Goal: Task Accomplishment & Management: Use online tool/utility

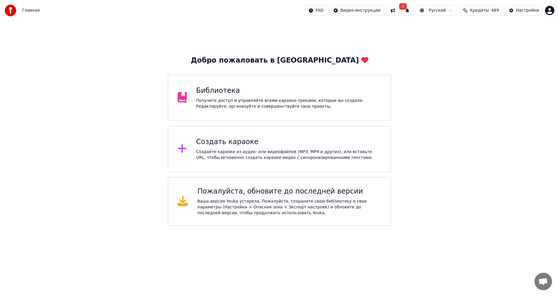
click at [399, 14] on button at bounding box center [393, 10] width 12 height 10
click at [406, 11] on button "1" at bounding box center [407, 10] width 12 height 10
click at [449, 27] on button "Обновить" at bounding box center [452, 29] width 31 height 10
click at [234, 147] on div "Создать караоке Создайте караоке из аудио- или видеофайлов (MP3, MP4 и других),…" at bounding box center [289, 148] width 186 height 23
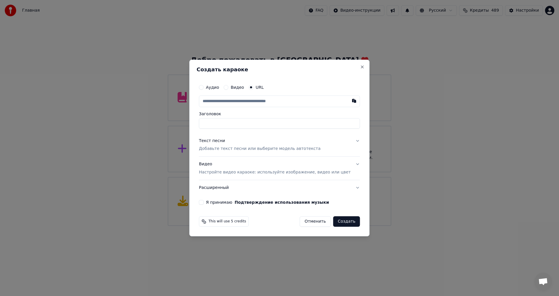
type input "**********"
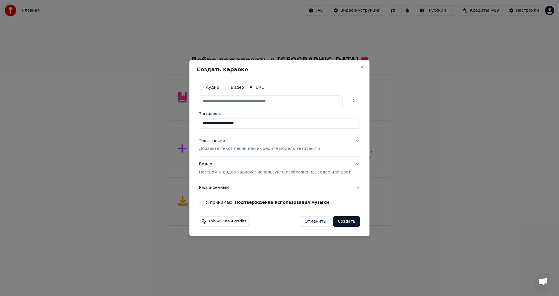
click at [244, 149] on p "Добавьте текст песни или выберите модель автотекста" at bounding box center [260, 149] width 122 height 6
type input "**********"
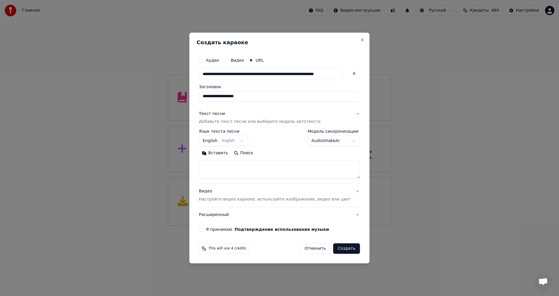
click at [232, 163] on textarea at bounding box center [279, 169] width 161 height 19
paste textarea "**********"
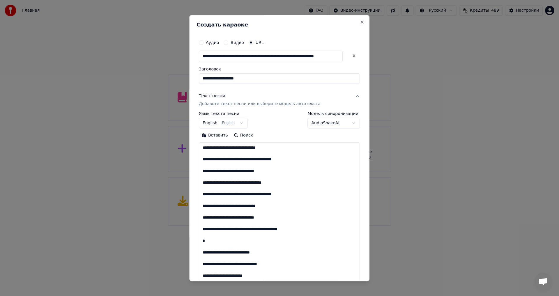
scroll to position [374, 0]
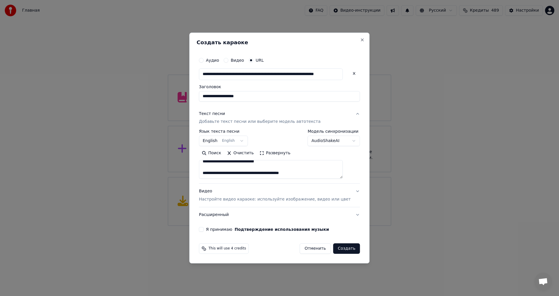
paste textarea "**********"
type textarea "**********"
click at [204, 230] on button "Я принимаю Подтверждение использования музыки" at bounding box center [201, 229] width 5 height 5
click at [334, 247] on button "Создать" at bounding box center [346, 248] width 27 height 10
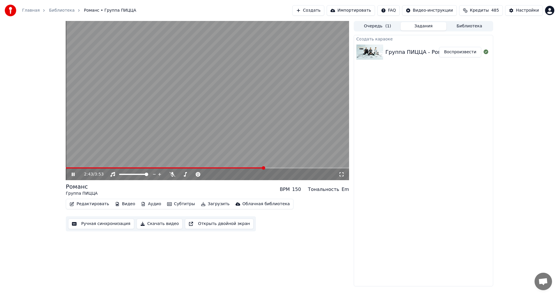
click at [194, 115] on video at bounding box center [207, 100] width 283 height 159
click at [120, 204] on button "Видео" at bounding box center [125, 204] width 25 height 8
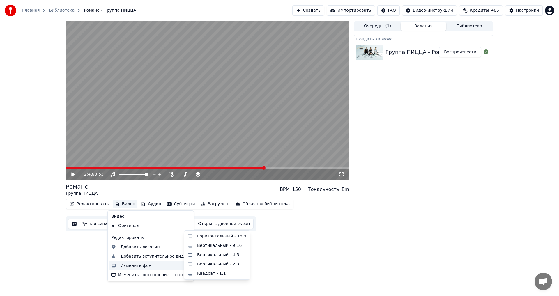
click at [142, 269] on div "Изменить фон" at bounding box center [151, 265] width 84 height 9
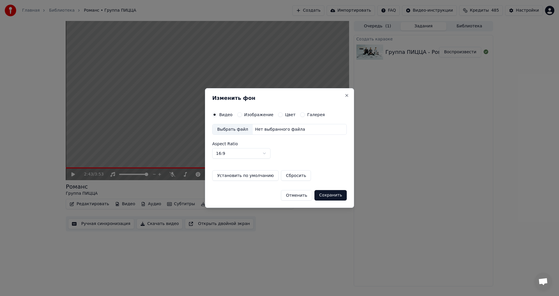
click at [240, 116] on div "Изображение" at bounding box center [255, 114] width 36 height 5
click at [238, 115] on button "Изображение" at bounding box center [239, 114] width 5 height 5
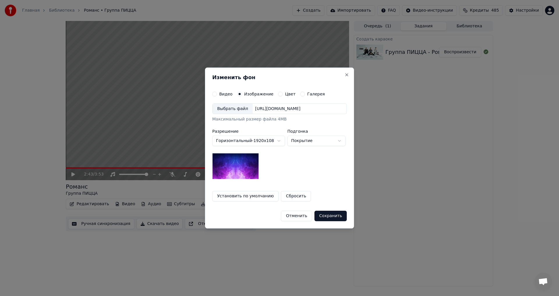
click at [236, 113] on div "Выбрать файл" at bounding box center [233, 109] width 40 height 10
click at [332, 216] on button "Сохранить" at bounding box center [331, 216] width 32 height 10
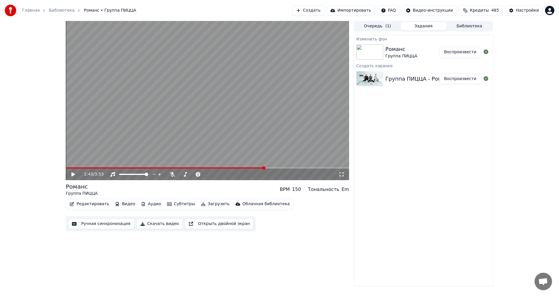
click at [473, 55] on button "Воспроизвести" at bounding box center [460, 52] width 42 height 10
click at [162, 116] on video at bounding box center [207, 100] width 283 height 159
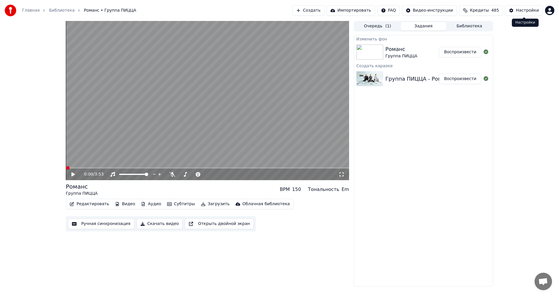
click at [513, 14] on button "Настройки" at bounding box center [524, 10] width 38 height 10
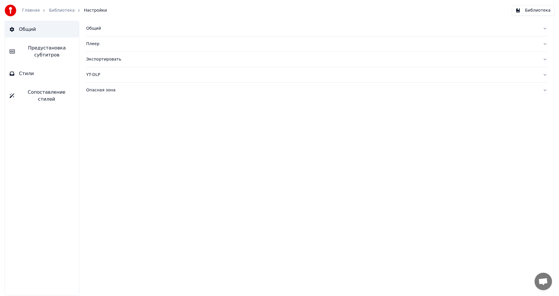
click at [175, 167] on div "Общий Плеер Экспортировать YT-DLP Опасная зона" at bounding box center [317, 158] width 485 height 275
click at [54, 62] on button "Предустановка субтитров" at bounding box center [42, 51] width 74 height 23
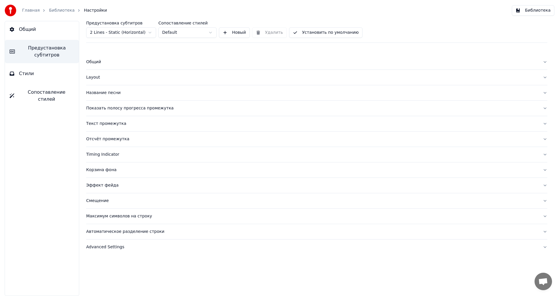
click at [107, 96] on button "Название песни" at bounding box center [316, 92] width 461 height 15
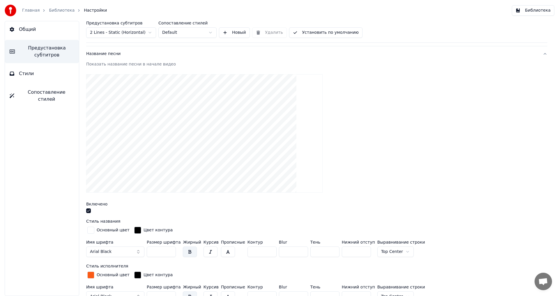
scroll to position [146, 0]
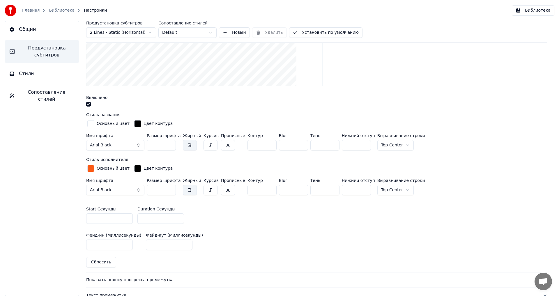
click at [177, 218] on input "*" at bounding box center [160, 218] width 47 height 10
type input "*"
click at [177, 218] on input "*" at bounding box center [160, 218] width 47 height 10
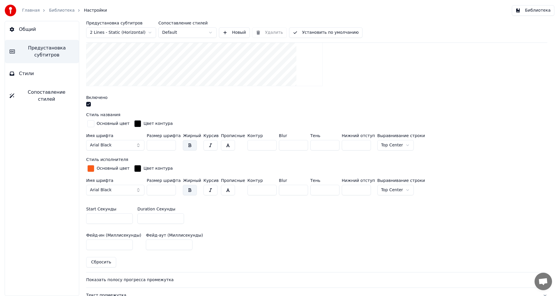
click at [318, 28] on button "Установить по умолчанию" at bounding box center [325, 32] width 73 height 10
click at [539, 15] on button "Библиотека" at bounding box center [533, 10] width 43 height 10
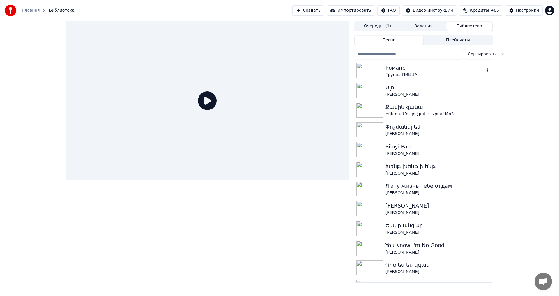
click at [415, 62] on div "Романс Группа ПИЦЦА" at bounding box center [423, 71] width 139 height 20
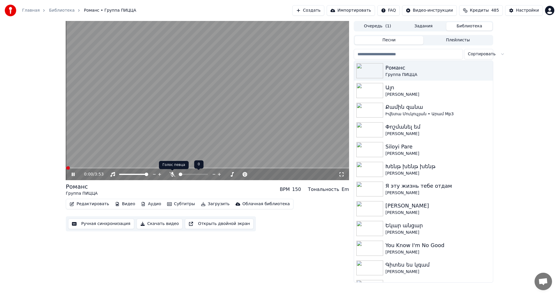
drag, startPoint x: 171, startPoint y: 176, endPoint x: 179, endPoint y: 177, distance: 7.3
click at [171, 177] on icon at bounding box center [173, 174] width 6 height 5
click at [66, 167] on span at bounding box center [67, 167] width 3 height 3
click at [179, 174] on span at bounding box center [193, 174] width 29 height 1
click at [219, 174] on icon at bounding box center [219, 174] width 3 height 3
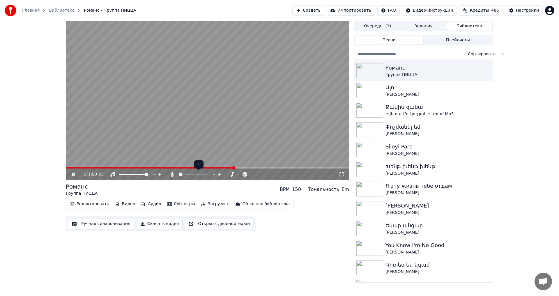
click at [219, 174] on icon at bounding box center [219, 174] width 3 height 3
click at [116, 168] on span at bounding box center [152, 167] width 172 height 1
click at [215, 175] on icon at bounding box center [214, 175] width 6 height 6
click at [211, 119] on video at bounding box center [207, 100] width 283 height 159
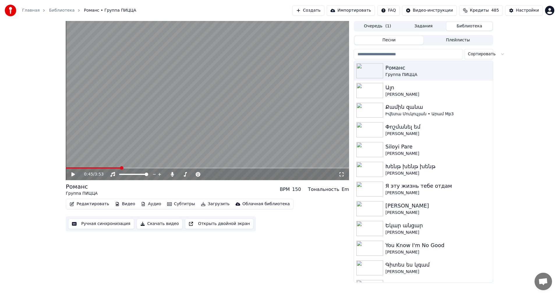
click at [205, 207] on button "Загрузить" at bounding box center [215, 204] width 33 height 8
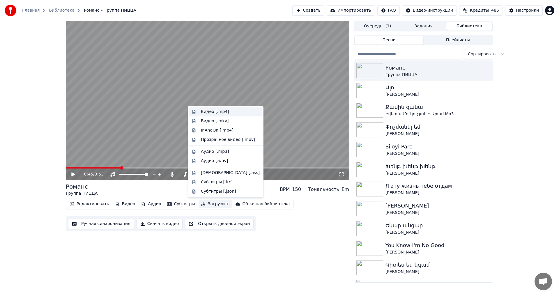
click at [232, 114] on div "Видео [.mp4]" at bounding box center [230, 112] width 59 height 6
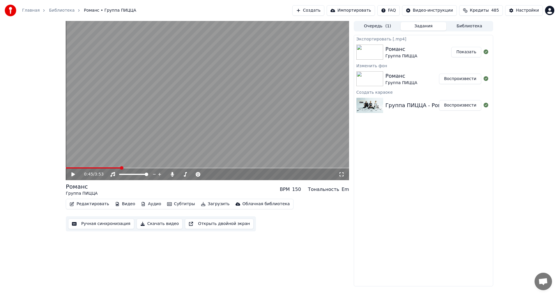
click at [467, 56] on button "Показать" at bounding box center [466, 52] width 30 height 10
click at [390, 181] on div "Экспортировать [.mp4] Романс Группа ПИЦЦА Показать Изменить фон Романс Группа П…" at bounding box center [424, 161] width 140 height 252
drag, startPoint x: 68, startPoint y: 234, endPoint x: 261, endPoint y: 239, distance: 193.5
click at [261, 239] on div "0:45 / 3:53 Романс Группа ПИЦЦА BPM 150 Тональность Em Редактировать Видео Ауди…" at bounding box center [207, 154] width 283 height 266
click at [258, 242] on div "0:45 / 3:53 Романс Группа ПИЦЦА BPM 150 Тональность Em Редактировать Видео Ауди…" at bounding box center [207, 154] width 283 height 266
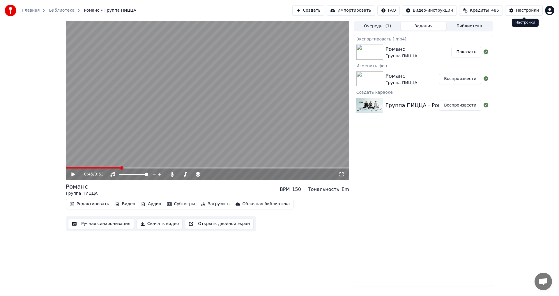
click at [445, 207] on div "Экспортировать [.mp4] Романс Группа ПИЦЦА Показать Изменить фон Романс Группа П…" at bounding box center [424, 161] width 140 height 252
click at [539, 26] on div "0:45 / 3:53 Романс Группа ПИЦЦА BPM 150 Тональность Em Редактировать Видео Ауди…" at bounding box center [279, 154] width 559 height 266
click at [527, 27] on div "0:45 / 3:53 Романс Группа ПИЦЦА BPM 150 Тональность Em Редактировать Видео Ауди…" at bounding box center [279, 154] width 559 height 266
click at [527, 48] on div "0:45 / 3:53 Романс Группа ПИЦЦА BPM 150 Тональность Em Редактировать Видео Ауди…" at bounding box center [279, 154] width 559 height 266
click at [309, 12] on button "Создать" at bounding box center [308, 10] width 32 height 10
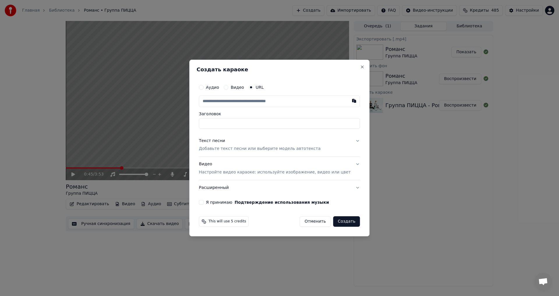
click at [251, 104] on input "text" at bounding box center [279, 102] width 161 height 12
type input "**********"
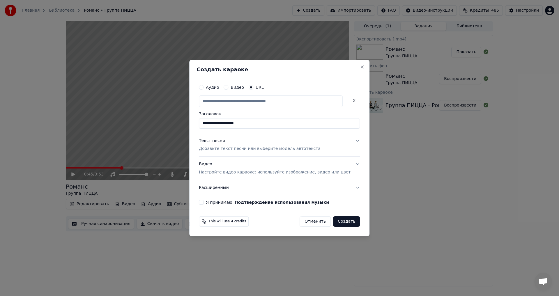
scroll to position [0, 0]
click at [230, 147] on p "Добавьте текст песни или выберите модель автотекста" at bounding box center [260, 149] width 122 height 6
type input "**********"
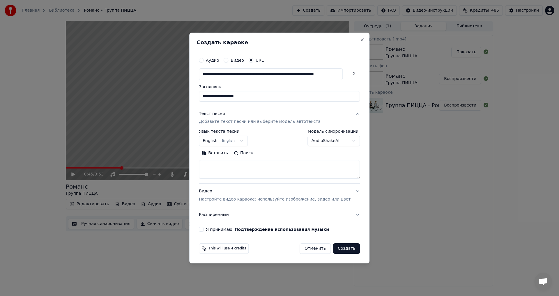
click at [225, 164] on textarea at bounding box center [279, 169] width 161 height 19
paste textarea "**********"
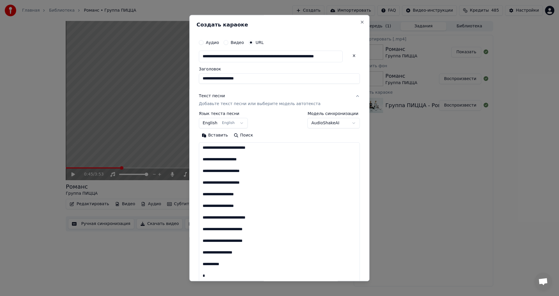
scroll to position [293, 0]
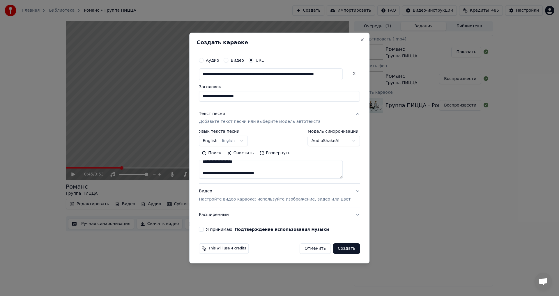
paste textarea "**********"
type textarea "**********"
click at [204, 229] on button "Я принимаю Подтверждение использования музыки" at bounding box center [201, 229] width 5 height 5
click at [333, 245] on button "Создать" at bounding box center [346, 248] width 27 height 10
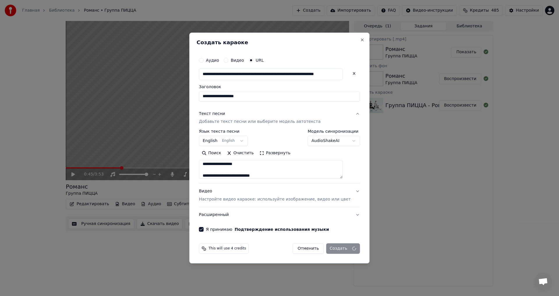
select select "**"
select select
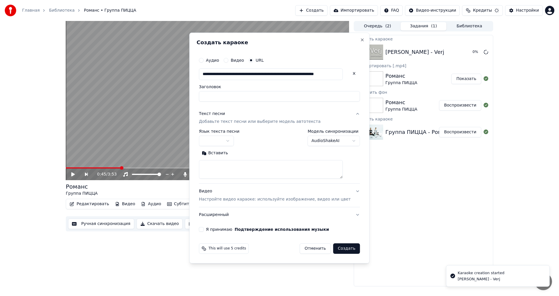
scroll to position [0, 0]
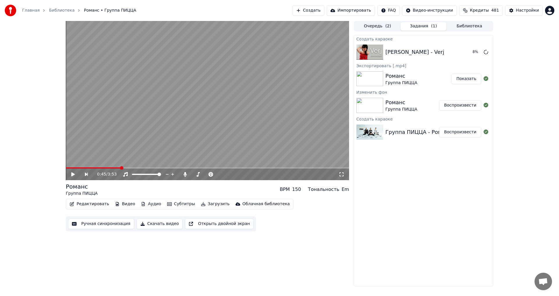
click at [266, 231] on div "Редактировать Видео Аудио Субтитры Загрузить Облачная библиотека Ручная синхрон…" at bounding box center [207, 215] width 283 height 33
click at [284, 230] on div "Редактировать Видео Аудио Субтитры Загрузить Облачная библиотека Ручная синхрон…" at bounding box center [207, 215] width 283 height 33
click at [523, 13] on button "Настройки" at bounding box center [524, 10] width 38 height 10
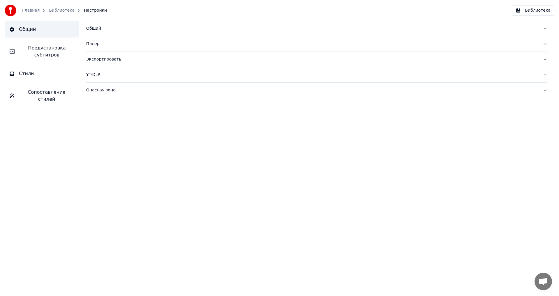
click at [51, 64] on div "Общий Предустановка субтитров Стили Сопоставление стилей" at bounding box center [42, 158] width 75 height 275
click at [51, 56] on span "Предустановка субтитров" at bounding box center [47, 52] width 55 height 14
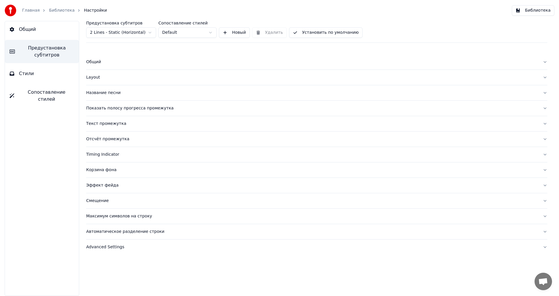
click at [100, 93] on div "Название песни" at bounding box center [312, 93] width 452 height 6
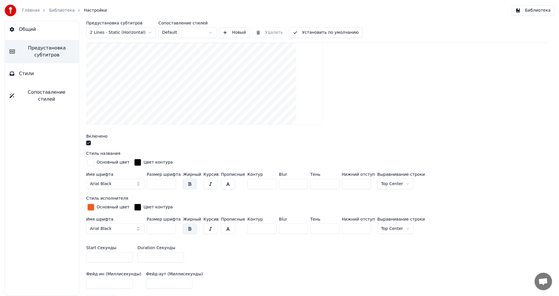
scroll to position [117, 0]
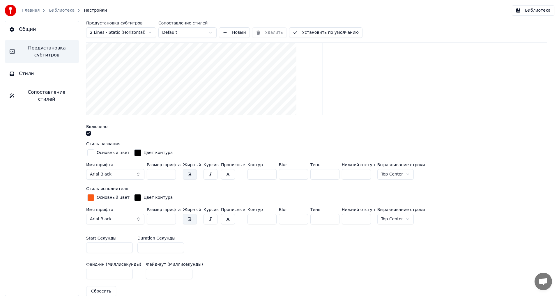
click at [179, 246] on input "*" at bounding box center [160, 248] width 47 height 10
type input "*"
click at [179, 246] on input "*" at bounding box center [160, 248] width 47 height 10
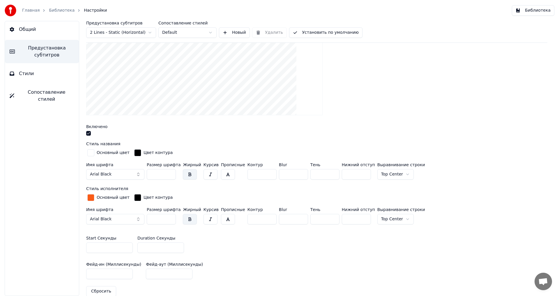
click at [334, 32] on button "Установить по умолчанию" at bounding box center [325, 32] width 73 height 10
click at [309, 35] on button "Готово" at bounding box center [305, 32] width 32 height 10
click at [558, 10] on div "Главная Библиотека Настройки Библиотека" at bounding box center [279, 10] width 559 height 21
click at [541, 13] on button "Библиотека" at bounding box center [533, 10] width 43 height 10
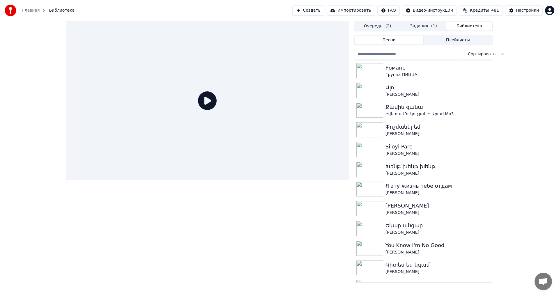
click at [419, 33] on div "Очередь ( 2 ) Задания ( 1 ) Библиотека Песни Плейлисты Сортировать Романс Групп…" at bounding box center [424, 152] width 140 height 262
click at [420, 28] on button "Задания ( 1 )" at bounding box center [424, 26] width 46 height 8
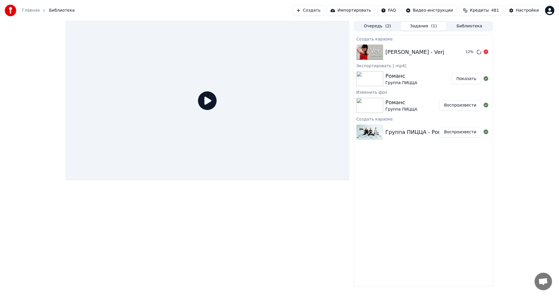
click at [444, 55] on div "[PERSON_NAME] - Verj" at bounding box center [423, 52] width 75 height 8
click at [458, 51] on button "Воспроизвести" at bounding box center [460, 52] width 42 height 10
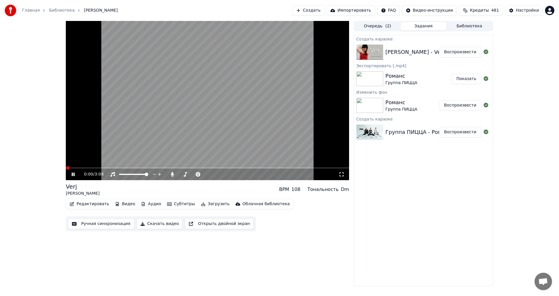
click at [225, 74] on video at bounding box center [207, 100] width 283 height 159
click at [206, 207] on button "Загрузить" at bounding box center [215, 204] width 33 height 8
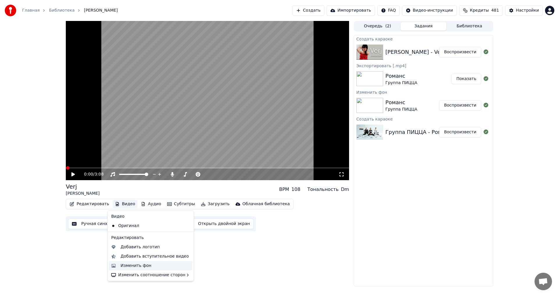
click at [133, 265] on div "Изменить фон" at bounding box center [136, 266] width 31 height 6
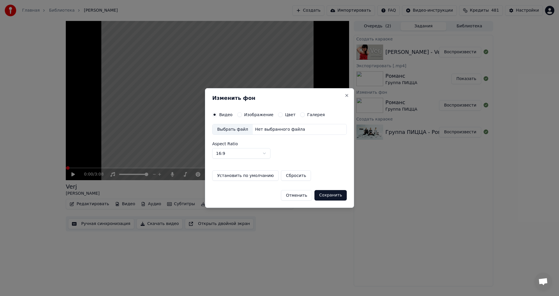
click at [238, 114] on button "Изображение" at bounding box center [239, 114] width 5 height 5
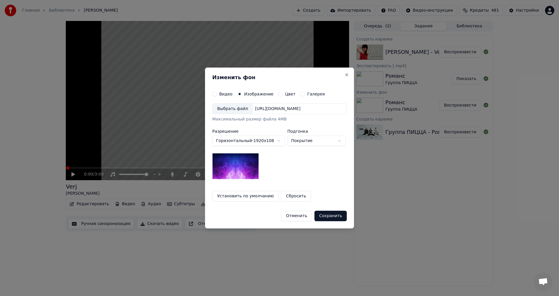
click at [244, 109] on div "Выбрать файл" at bounding box center [233, 109] width 40 height 10
click at [332, 215] on button "Сохранить" at bounding box center [331, 216] width 32 height 10
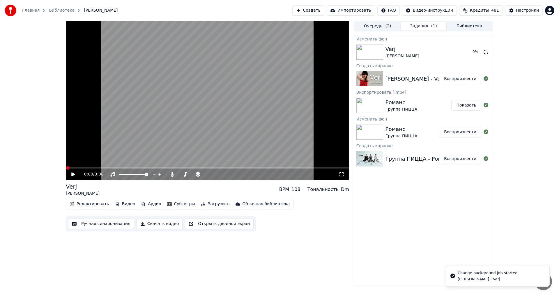
click at [322, 230] on div "Редактировать Видео Аудио Субтитры Загрузить Облачная библиотека Ручная синхрон…" at bounding box center [207, 215] width 283 height 33
click at [452, 52] on button "Воспроизвести" at bounding box center [460, 52] width 42 height 10
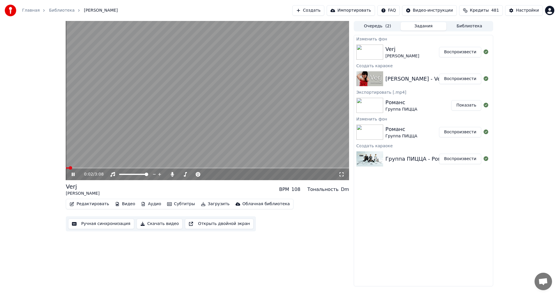
click at [199, 117] on video at bounding box center [207, 100] width 283 height 159
click at [80, 202] on button "Редактировать" at bounding box center [89, 204] width 44 height 8
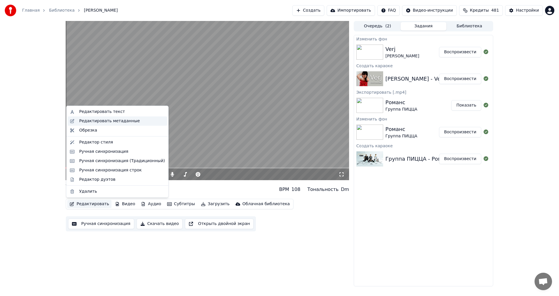
click at [84, 122] on div "Редактировать метаданные" at bounding box center [109, 121] width 61 height 6
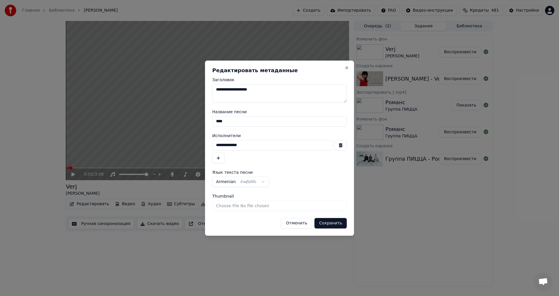
drag, startPoint x: 231, startPoint y: 124, endPoint x: 197, endPoint y: 123, distance: 33.2
click at [198, 123] on body "Главная Библиотека [PERSON_NAME] Создать Импортировать FAQ Видео-инструкции Кре…" at bounding box center [279, 148] width 559 height 296
type input "*"
click at [222, 121] on input "****" at bounding box center [279, 121] width 135 height 10
type input "****"
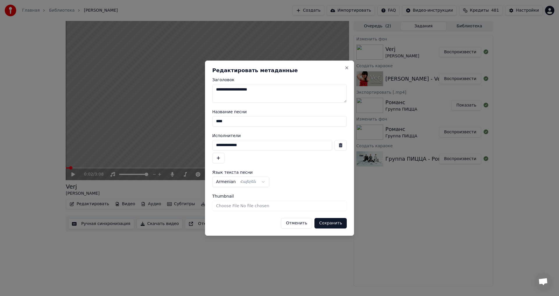
drag, startPoint x: 257, startPoint y: 145, endPoint x: 197, endPoint y: 143, distance: 59.2
click at [199, 143] on body "Главная Библиотека [PERSON_NAME] Создать Импортировать FAQ Видео-инструкции Кре…" at bounding box center [279, 148] width 559 height 296
drag, startPoint x: 253, startPoint y: 142, endPoint x: 194, endPoint y: 142, distance: 59.4
click at [194, 142] on body "Главная Библиотека [PERSON_NAME] Создать Импортировать FAQ Видео-инструкции Кре…" at bounding box center [279, 148] width 559 height 296
type input "**********"
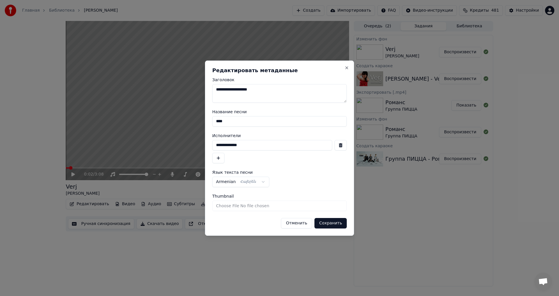
drag, startPoint x: 280, startPoint y: 95, endPoint x: 170, endPoint y: 95, distance: 109.5
click at [170, 95] on body "Главная Библиотека [PERSON_NAME] Создать Импортировать FAQ Видео-инструкции Кре…" at bounding box center [279, 148] width 559 height 296
paste textarea
drag, startPoint x: 233, startPoint y: 123, endPoint x: 202, endPoint y: 122, distance: 30.6
click at [202, 122] on body "Главная Библиотека [PERSON_NAME] Создать Импортировать FAQ Видео-инструкции Кре…" at bounding box center [279, 148] width 559 height 296
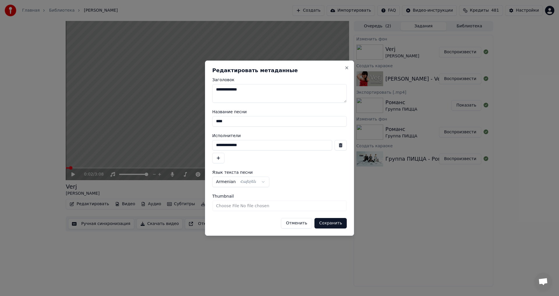
click at [262, 87] on textarea "**********" at bounding box center [279, 93] width 135 height 19
paste textarea "*****"
type textarea "**********"
click at [339, 223] on button "Сохранить" at bounding box center [331, 223] width 32 height 10
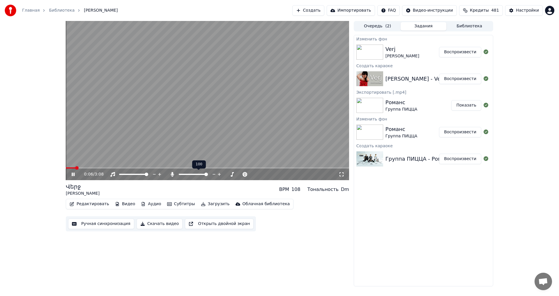
click at [208, 176] on span at bounding box center [205, 174] width 3 height 3
click at [222, 121] on video at bounding box center [207, 100] width 283 height 159
click at [200, 116] on video at bounding box center [207, 100] width 283 height 159
click at [205, 167] on span at bounding box center [136, 167] width 140 height 1
click at [196, 168] on span at bounding box center [131, 167] width 130 height 1
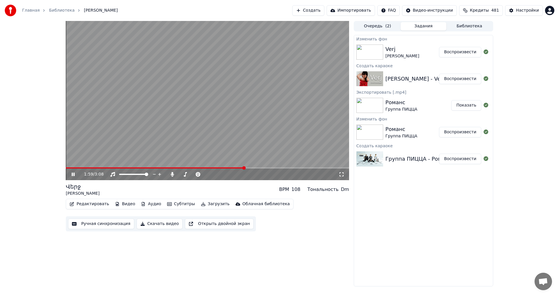
click at [145, 105] on video at bounding box center [207, 100] width 283 height 159
click at [96, 202] on button "Редактировать" at bounding box center [89, 204] width 44 height 8
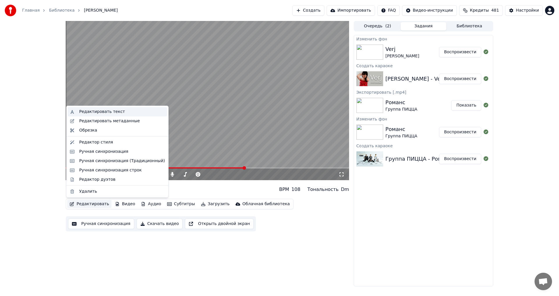
click at [114, 112] on div "Редактировать текст" at bounding box center [102, 112] width 46 height 6
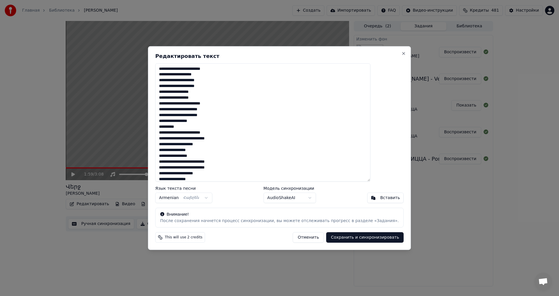
drag, startPoint x: 253, startPoint y: 132, endPoint x: 171, endPoint y: 132, distance: 81.8
click at [171, 132] on div "Редактировать текст Язык текста песни Armenian Հայերեն Модель синхронизации Aud…" at bounding box center [279, 148] width 263 height 204
click at [212, 139] on textarea at bounding box center [262, 122] width 215 height 119
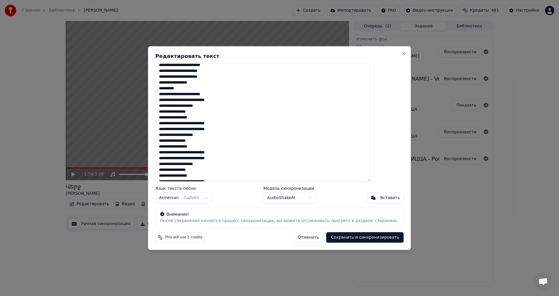
scroll to position [136, 0]
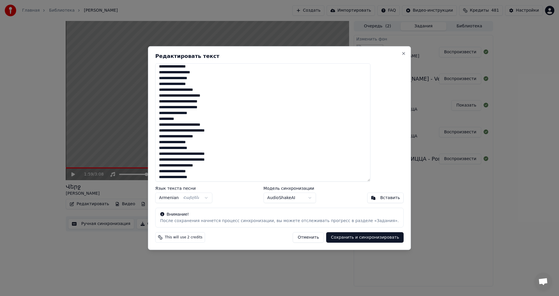
type textarea "**********"
click at [346, 238] on button "Сохранить и синхронизировать" at bounding box center [365, 237] width 77 height 10
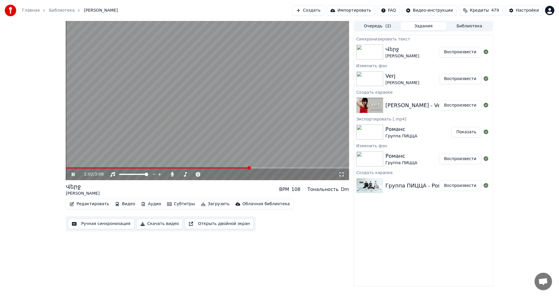
click at [235, 168] on span at bounding box center [158, 167] width 184 height 1
click at [235, 168] on span at bounding box center [151, 167] width 170 height 1
click at [228, 142] on video at bounding box center [207, 100] width 283 height 159
click at [238, 135] on video at bounding box center [207, 100] width 283 height 159
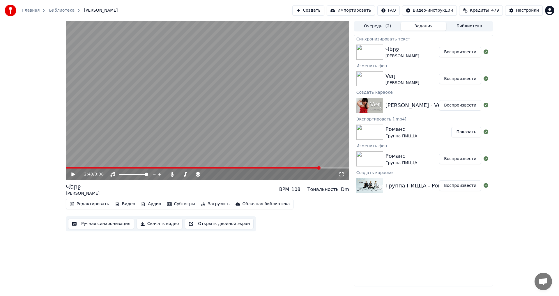
click at [184, 97] on video at bounding box center [207, 100] width 283 height 159
click at [179, 174] on span at bounding box center [193, 174] width 29 height 1
click at [106, 168] on span at bounding box center [207, 167] width 283 height 1
click at [169, 144] on video at bounding box center [207, 100] width 283 height 159
click at [175, 144] on video at bounding box center [207, 100] width 283 height 159
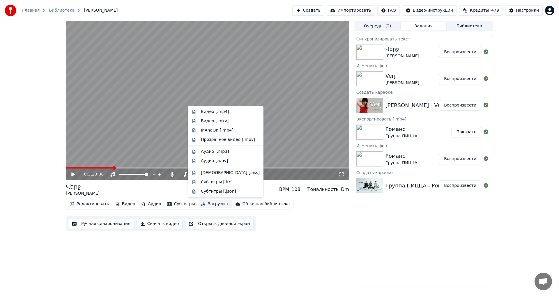
click at [200, 204] on button "Загрузить" at bounding box center [215, 204] width 33 height 8
click at [222, 114] on div "Видео [.mp4]" at bounding box center [215, 112] width 28 height 6
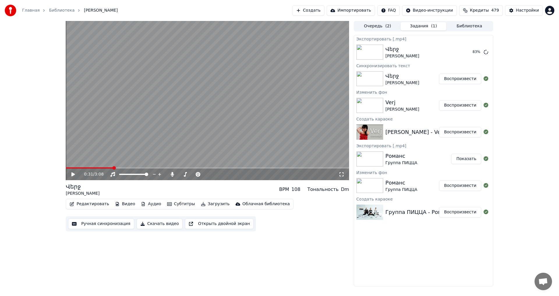
click at [319, 242] on div "0:31 / 3:08 [PERSON_NAME] BPM 108 Тональность Dm Редактировать Видео Аудио Субт…" at bounding box center [207, 154] width 283 height 266
click at [466, 54] on button "Показать" at bounding box center [466, 52] width 30 height 10
